Goal: Navigation & Orientation: Find specific page/section

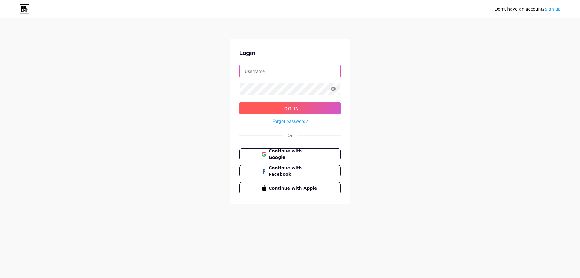
type input "[EMAIL_ADDRESS][DOMAIN_NAME]"
click at [295, 106] on span "Log In" at bounding box center [290, 108] width 18 height 5
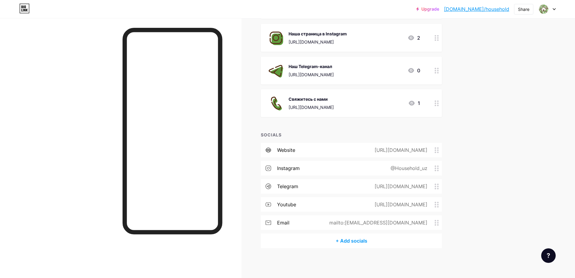
scroll to position [163, 0]
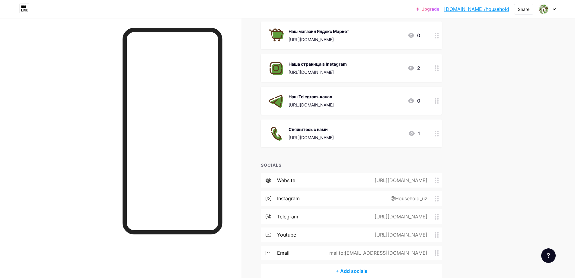
click at [326, 137] on div "[URL][DOMAIN_NAME]" at bounding box center [311, 137] width 45 height 6
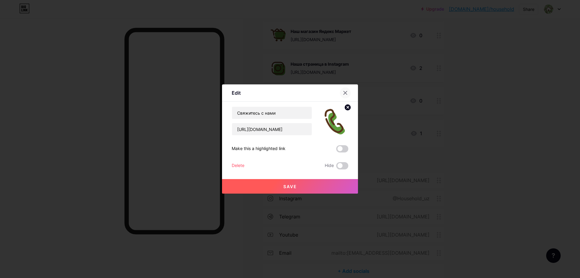
click at [347, 95] on icon at bounding box center [345, 92] width 5 height 5
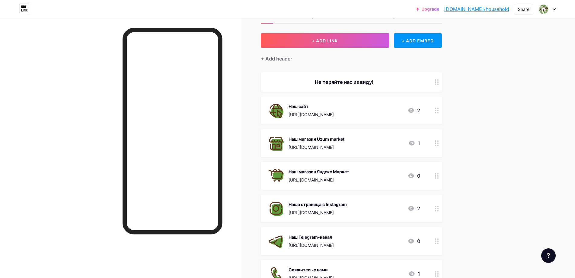
scroll to position [0, 0]
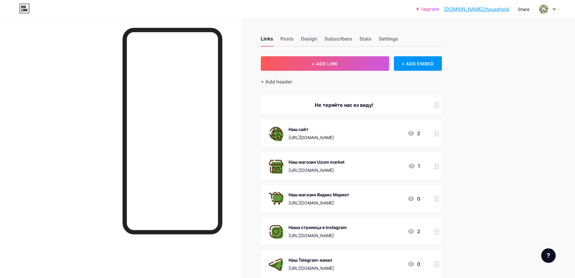
click at [502, 9] on link "[DOMAIN_NAME]/household" at bounding box center [476, 8] width 65 height 7
click at [528, 9] on div "Share" at bounding box center [523, 9] width 11 height 6
click at [481, 33] on div "Copy link" at bounding box center [474, 30] width 22 height 7
click at [498, 40] on div "Get my QR code" at bounding box center [488, 45] width 90 height 14
